Goal: Find contact information

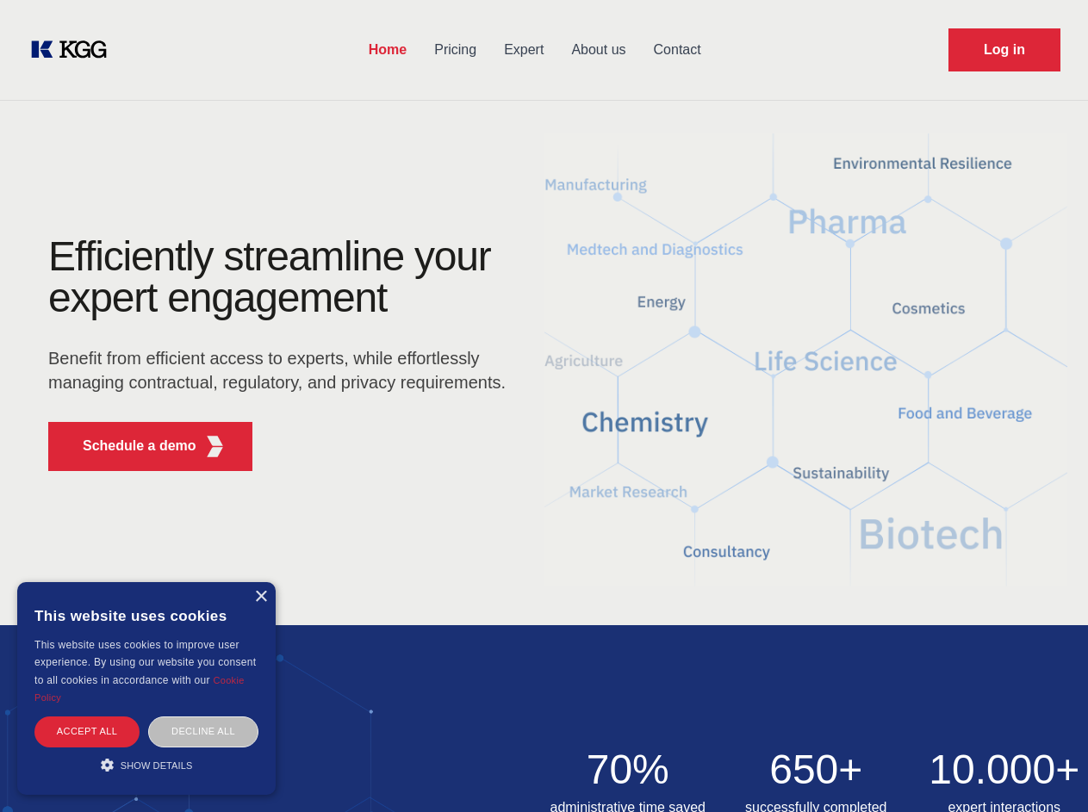
click at [543, 406] on div "Efficiently streamline your expert engagement Benefit from efficient access to …" at bounding box center [283, 360] width 524 height 249
click at [129, 446] on p "Schedule a demo" at bounding box center [140, 446] width 114 height 21
click at [260, 597] on div "× This website uses cookies This website uses cookies to improve user experienc…" at bounding box center [146, 688] width 258 height 213
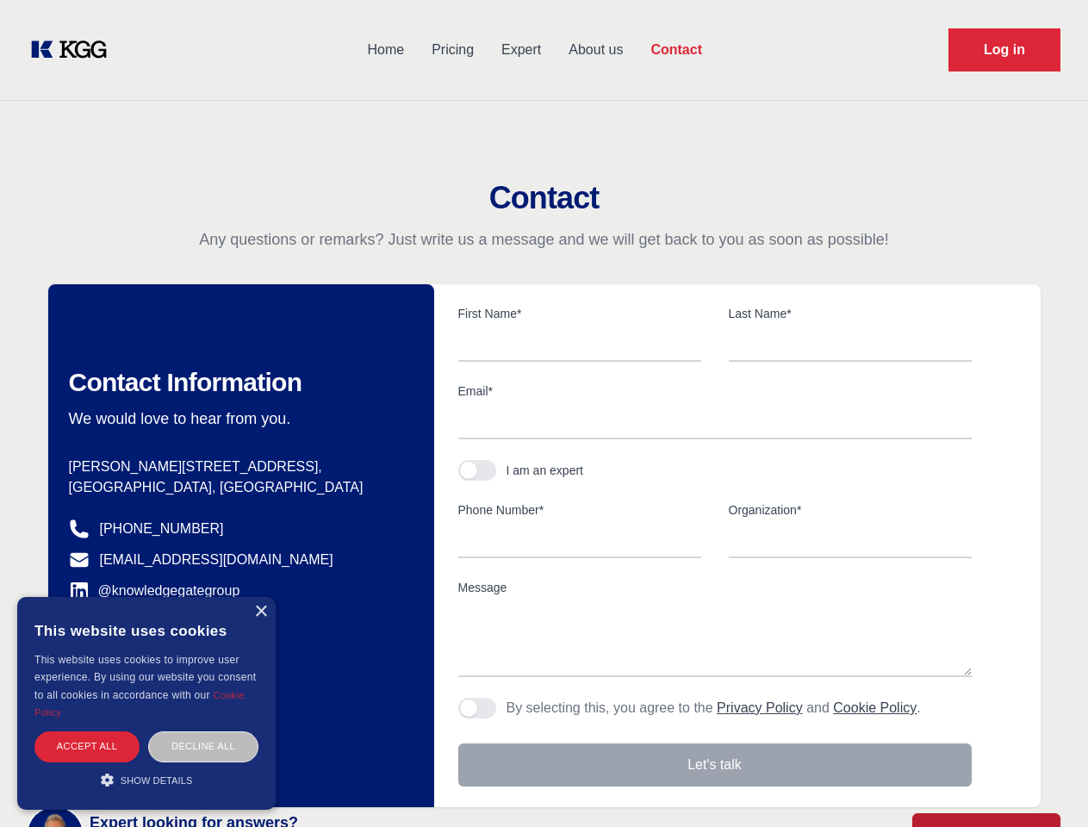
click at [87, 731] on div "Accept all" at bounding box center [86, 746] width 105 height 30
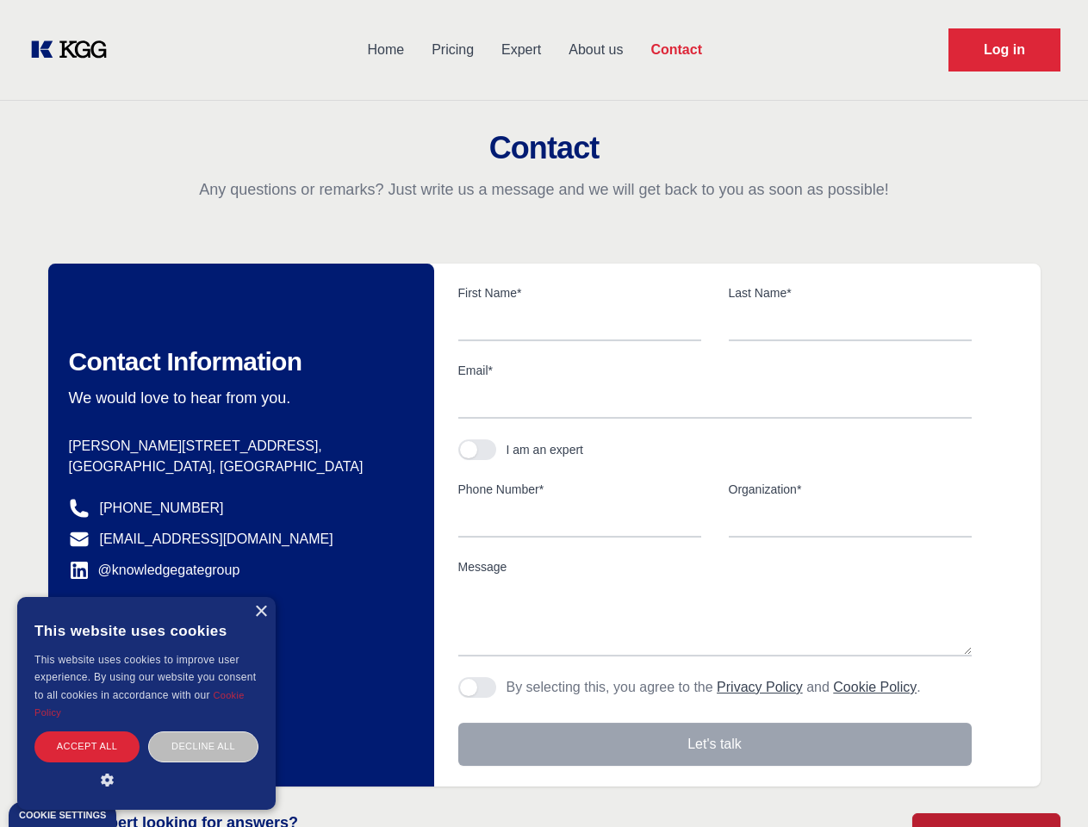
click at [203, 731] on div "Contact Information We would love to hear from you. Postal address [PERSON_NAME…" at bounding box center [241, 525] width 386 height 523
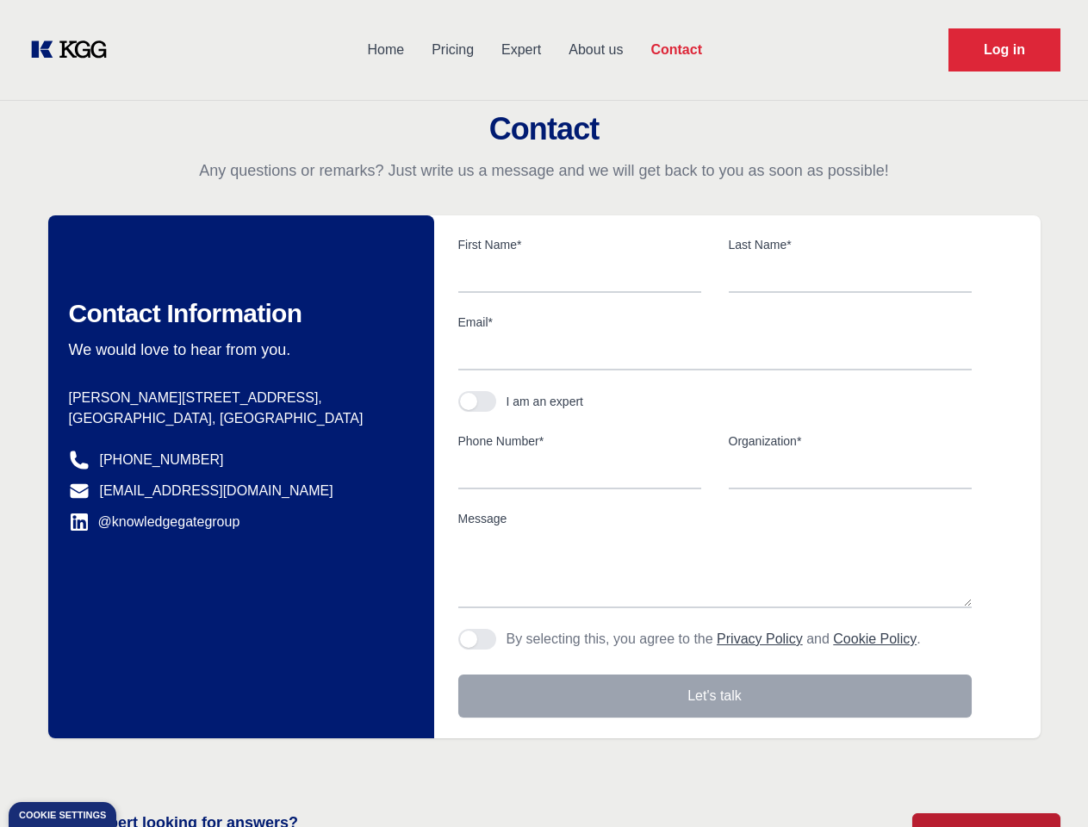
click at [146, 765] on main "Contact Any questions or remarks? Just write us a message and we will get back …" at bounding box center [544, 448] width 1088 height 897
